Goal: Transaction & Acquisition: Purchase product/service

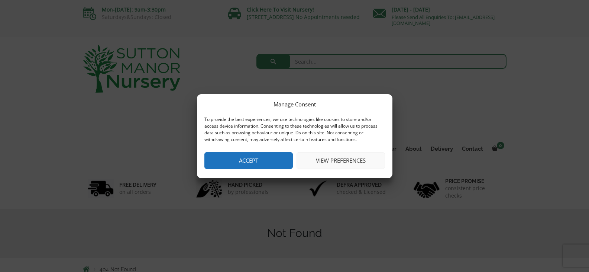
click at [267, 156] on button "Accept" at bounding box center [248, 160] width 88 height 17
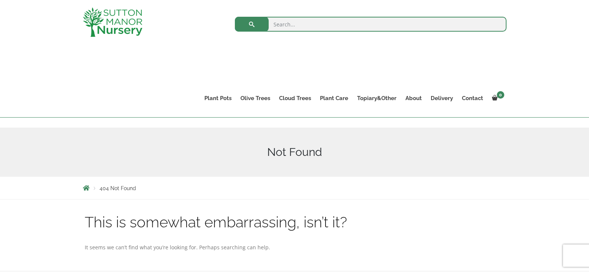
scroll to position [74, 0]
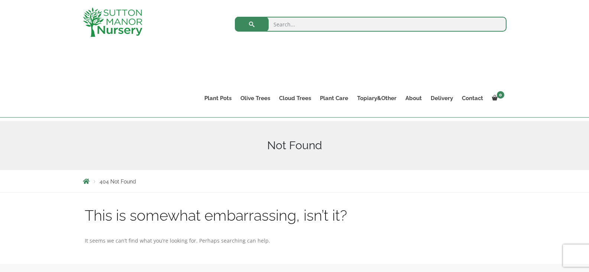
click at [301, 24] on input "search" at bounding box center [371, 24] width 272 height 15
type input "olive tree"
click at [235, 17] on button "submit" at bounding box center [252, 24] width 34 height 15
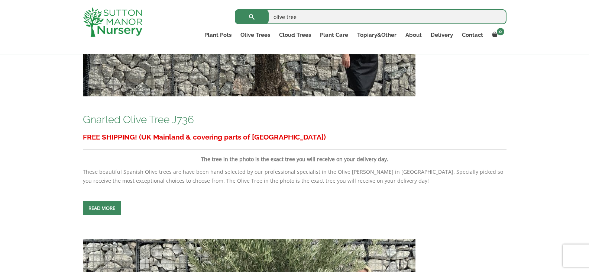
scroll to position [1189, 0]
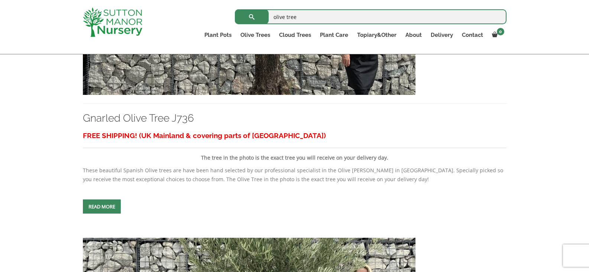
click at [106, 205] on link "Read more" at bounding box center [102, 206] width 38 height 14
